Goal: Task Accomplishment & Management: Use online tool/utility

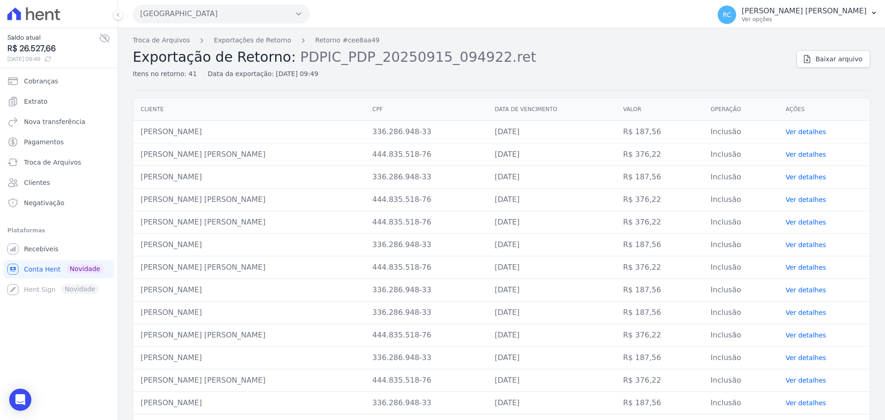
click at [831, 56] on span "Baixar arquivo" at bounding box center [838, 58] width 47 height 9
drag, startPoint x: 231, startPoint y: 154, endPoint x: 181, endPoint y: 2, distance: 159.8
click at [140, 160] on td "[PERSON_NAME] [PERSON_NAME]" at bounding box center [249, 154] width 232 height 23
copy td "[PERSON_NAME] [PERSON_NAME]"
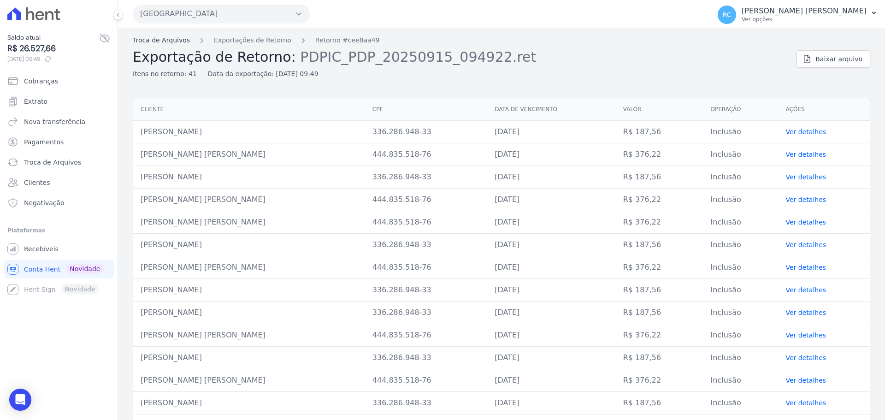
click at [154, 39] on link "Troca de Arquivos" at bounding box center [161, 40] width 57 height 10
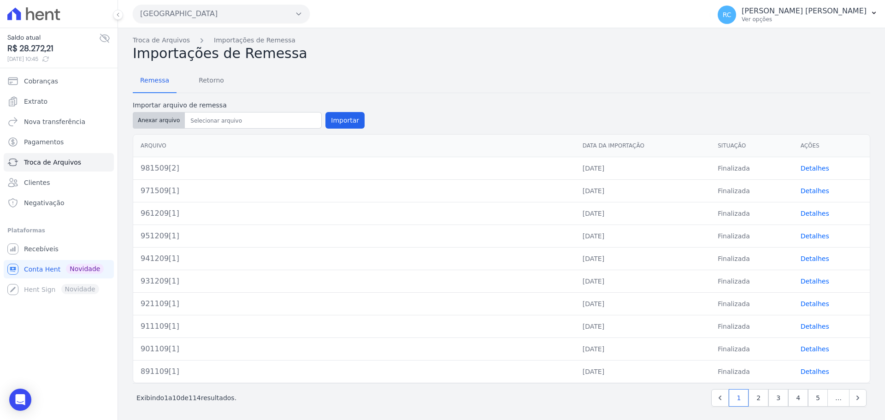
click at [153, 125] on button "Anexar arquivo" at bounding box center [159, 120] width 52 height 17
type input "991509[1]"
click at [341, 121] on button "Importar" at bounding box center [344, 120] width 39 height 17
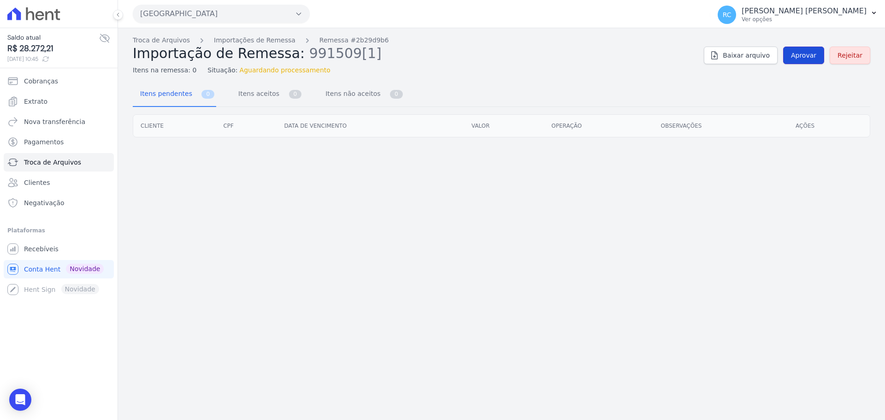
click at [808, 53] on span "Aprovar" at bounding box center [803, 55] width 25 height 9
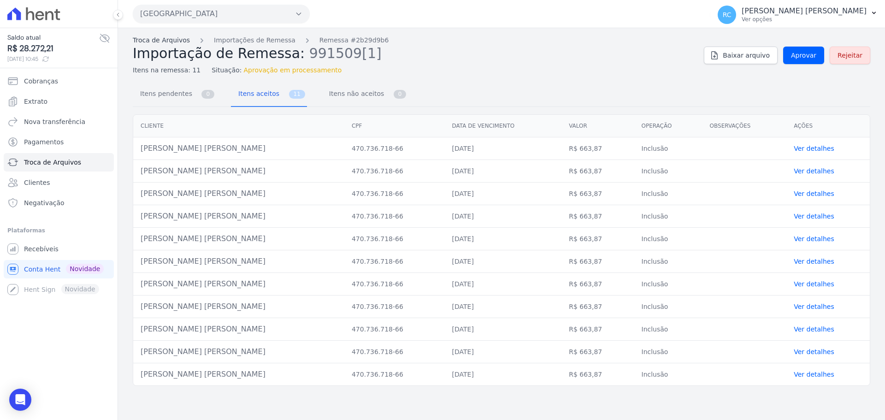
click at [169, 40] on link "Troca de Arquivos" at bounding box center [161, 40] width 57 height 10
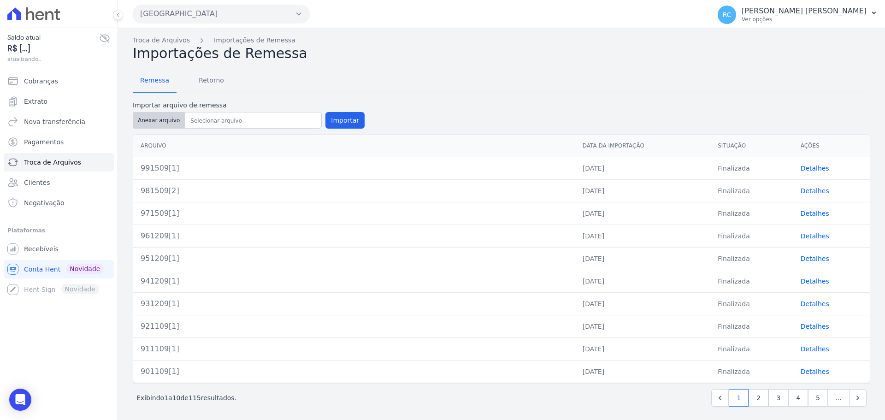
click at [159, 122] on button "Anexar arquivo" at bounding box center [159, 120] width 52 height 17
type input "991509[1]"
drag, startPoint x: 340, startPoint y: 117, endPoint x: 345, endPoint y: 112, distance: 7.5
click at [339, 117] on button "Importar" at bounding box center [344, 120] width 39 height 17
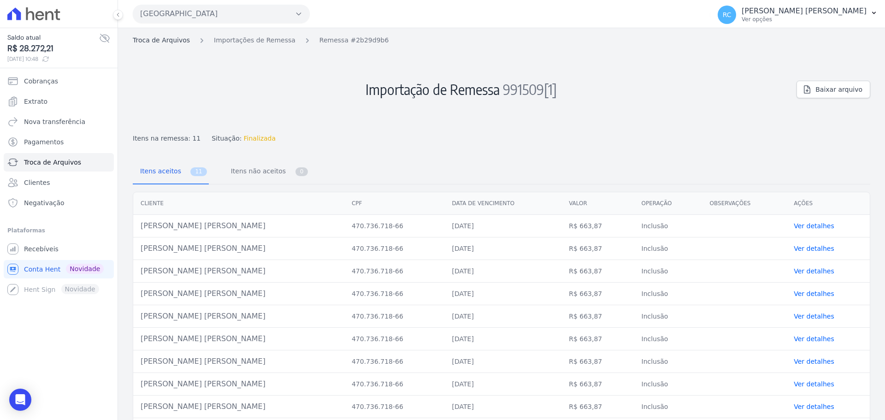
click at [174, 41] on link "Troca de Arquivos" at bounding box center [161, 40] width 57 height 10
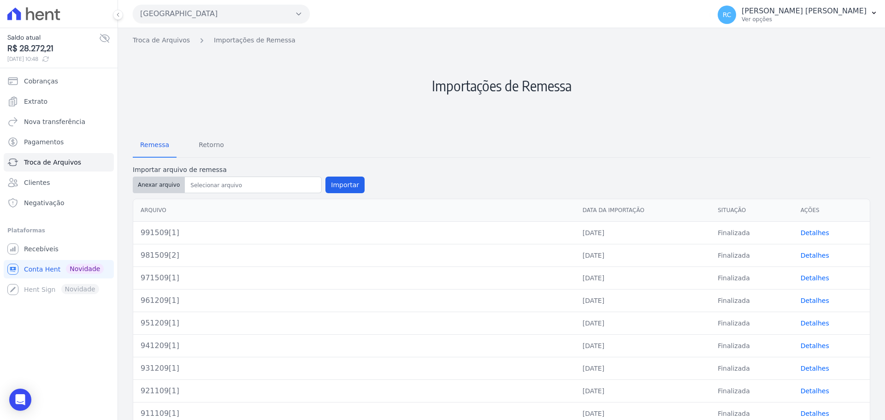
click at [156, 189] on button "Anexar arquivo" at bounding box center [159, 185] width 52 height 17
type input "991509[1]"
click at [332, 187] on button "Importar" at bounding box center [344, 185] width 39 height 17
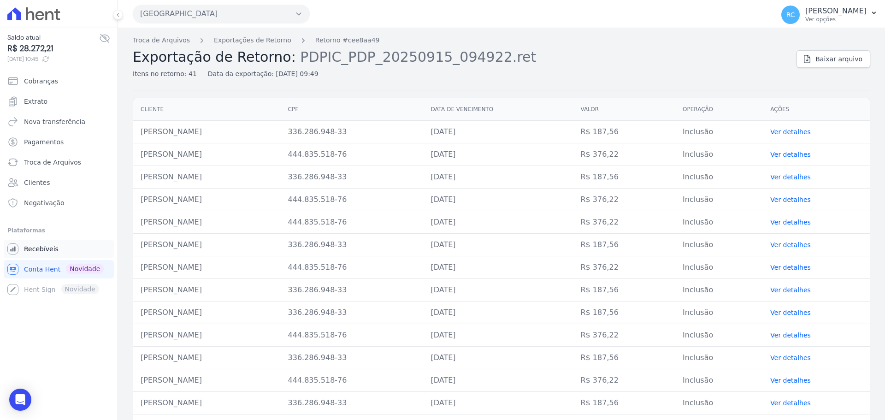
click at [56, 253] on link "Recebíveis" at bounding box center [59, 249] width 110 height 18
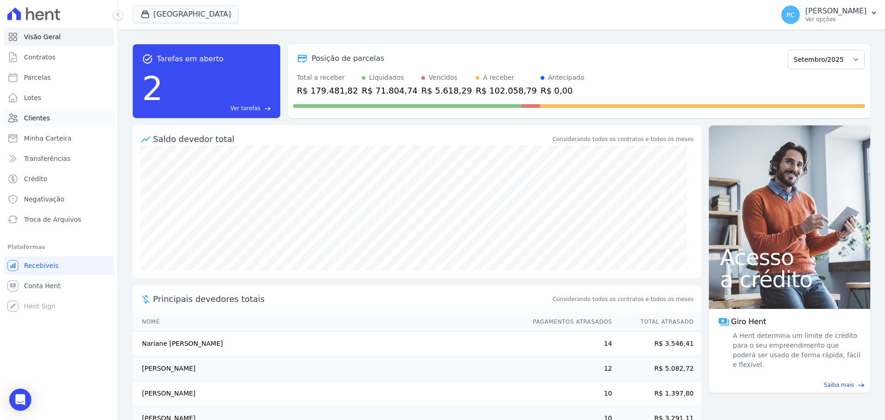
click at [41, 114] on span "Clientes" at bounding box center [37, 117] width 26 height 9
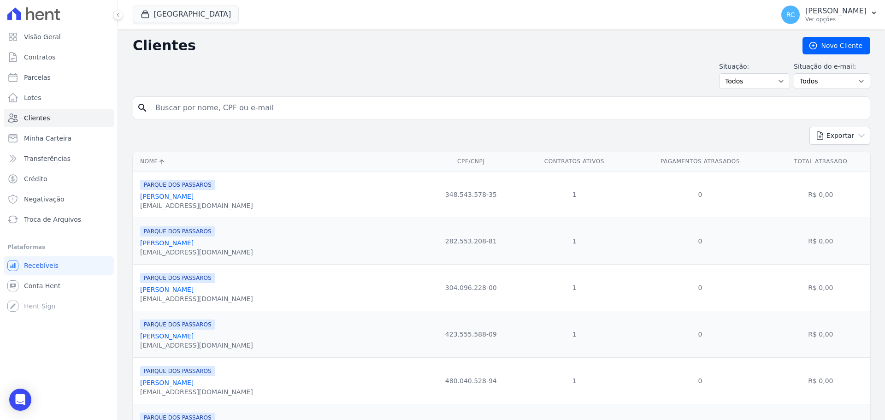
drag, startPoint x: 225, startPoint y: 105, endPoint x: 237, endPoint y: 96, distance: 14.8
click at [225, 105] on input "search" at bounding box center [508, 108] width 716 height 18
paste input "Luiz Felipe Santos nascimento"
type input "Luiz Felipe Santos nascimento"
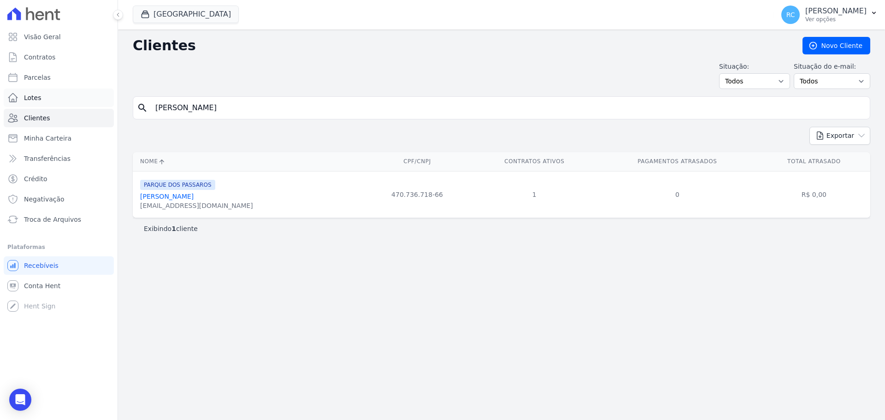
drag, startPoint x: 270, startPoint y: 104, endPoint x: 72, endPoint y: 103, distance: 198.2
click at [41, 130] on div "Visão Geral Contratos Parcelas Lotes Clientes Minha Carteira Transferências Cré…" at bounding box center [442, 210] width 885 height 420
paste input "César Bernardo de Lima Dalforn"
type input "César Bernardo de Lima Dalforno"
drag, startPoint x: 272, startPoint y: 110, endPoint x: 30, endPoint y: 152, distance: 244.7
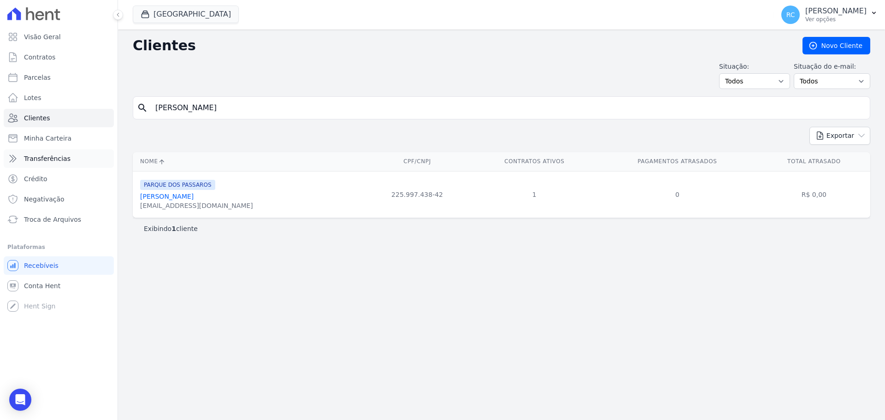
click at [14, 154] on div "Visão Geral Contratos Parcelas Lotes Clientes Minha Carteira Transferências Cré…" at bounding box center [442, 210] width 885 height 420
paste input "Bruna stankunavicius correia"
type input "Bruna stankunavicius correia"
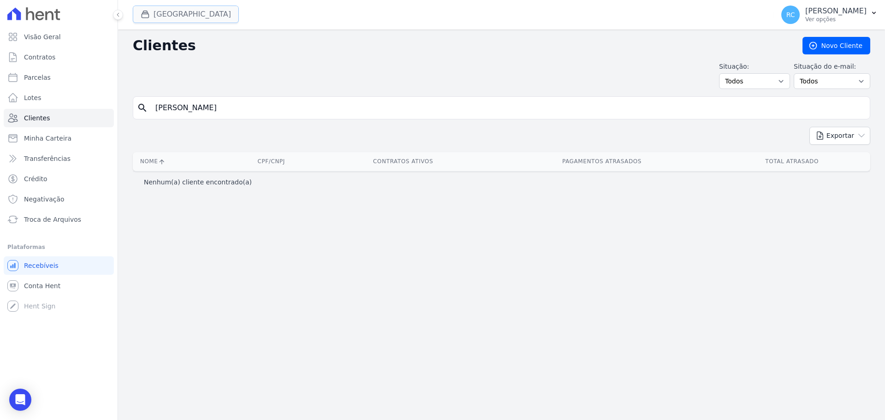
click at [158, 16] on button "[GEOGRAPHIC_DATA]" at bounding box center [186, 15] width 106 height 18
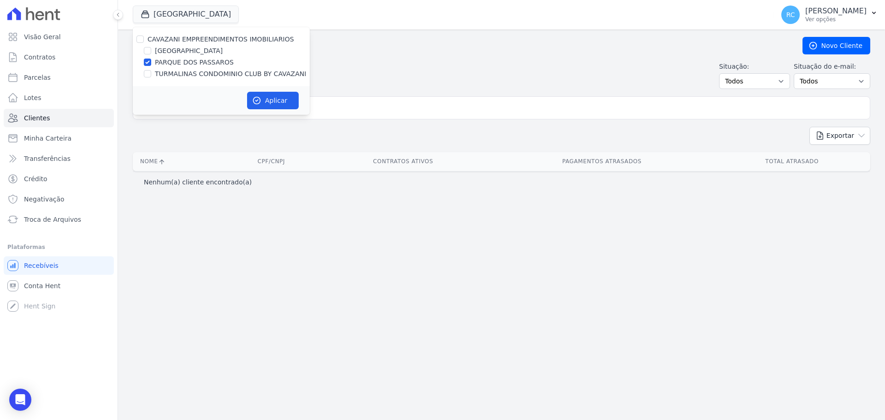
click at [144, 37] on div "CAVAZANI EMPREENDIMENTOS IMOBILIARIOS" at bounding box center [221, 40] width 177 height 10
click at [141, 37] on input "CAVAZANI EMPREENDIMENTOS IMOBILIARIOS" at bounding box center [139, 38] width 7 height 7
checkbox input "true"
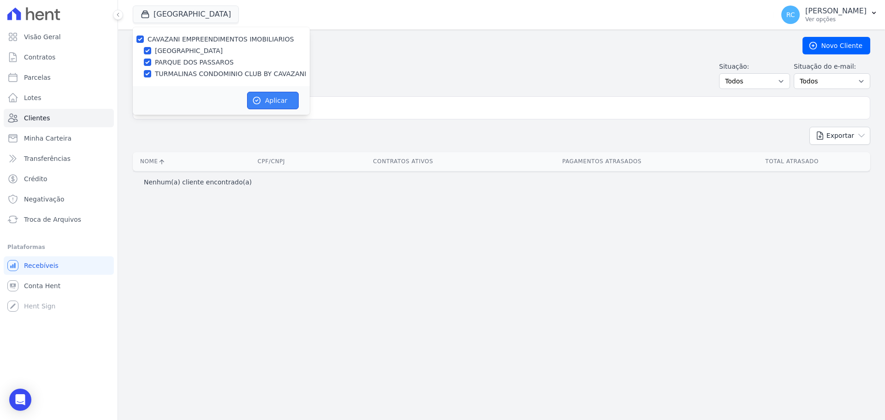
click at [279, 99] on button "Aplicar" at bounding box center [273, 101] width 52 height 18
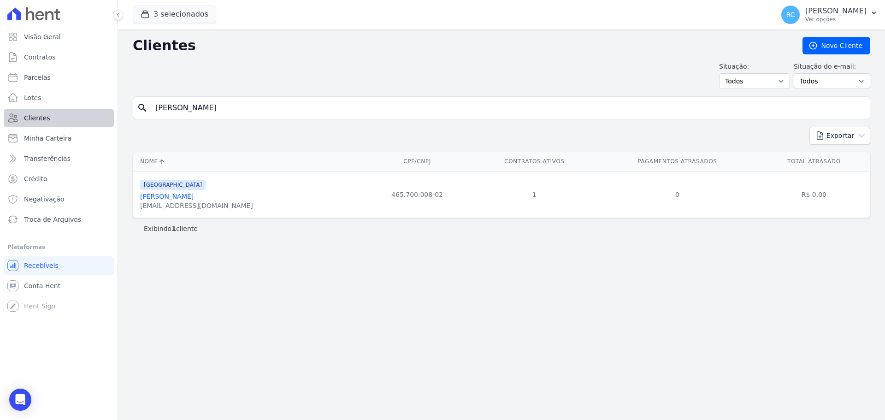
drag, startPoint x: 108, startPoint y: 121, endPoint x: 65, endPoint y: 124, distance: 43.5
click at [6, 131] on div "Visão Geral Contratos Parcelas Lotes Clientes Minha Carteira Transferências Cré…" at bounding box center [442, 210] width 885 height 420
type input "WESLEY GARCIA ANTONIETTO"
drag, startPoint x: 288, startPoint y: 111, endPoint x: 36, endPoint y: 116, distance: 251.7
click at [36, 116] on div "Visão Geral Contratos Parcelas Lotes Clientes Minha Carteira Transferências Cré…" at bounding box center [442, 210] width 885 height 420
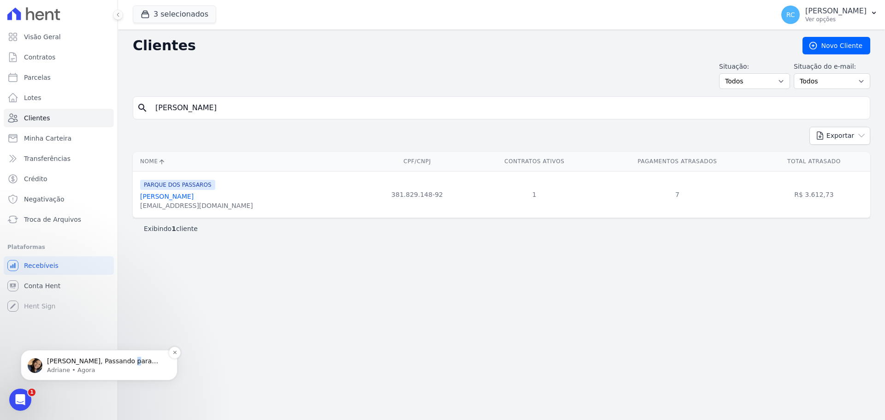
click at [120, 356] on div "Raquel, Passando para atualizar que todas as funcionalidades da plataforma já e…" at bounding box center [99, 365] width 143 height 18
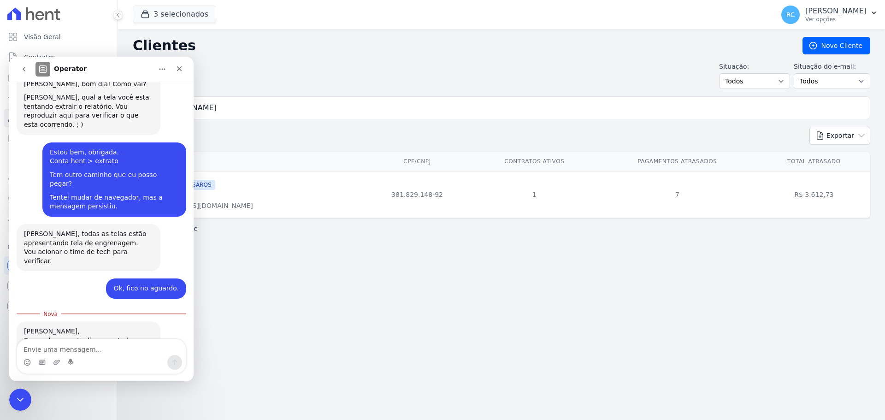
scroll to position [193, 0]
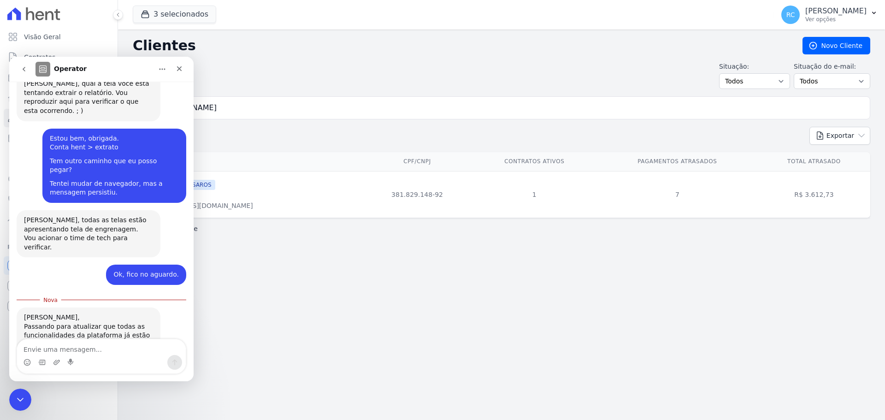
click at [96, 354] on textarea "Envie uma mensagem..." at bounding box center [101, 347] width 169 height 16
type textarea "Muito obrigadaaa"
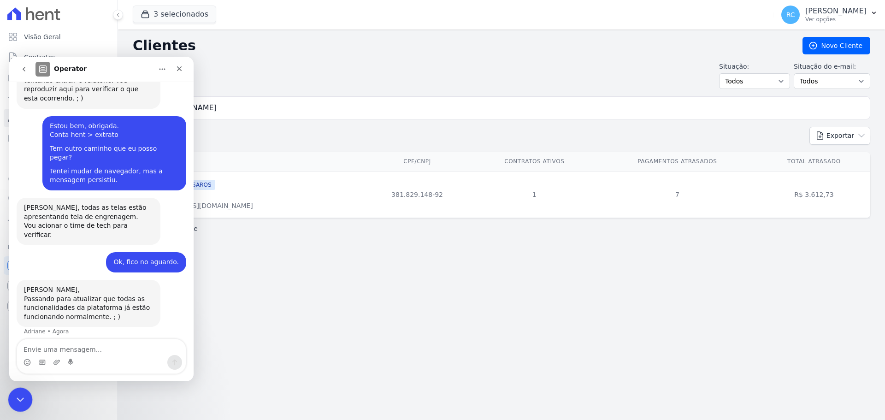
click at [11, 396] on div "Fechar mensagem da Intercom" at bounding box center [19, 398] width 22 height 22
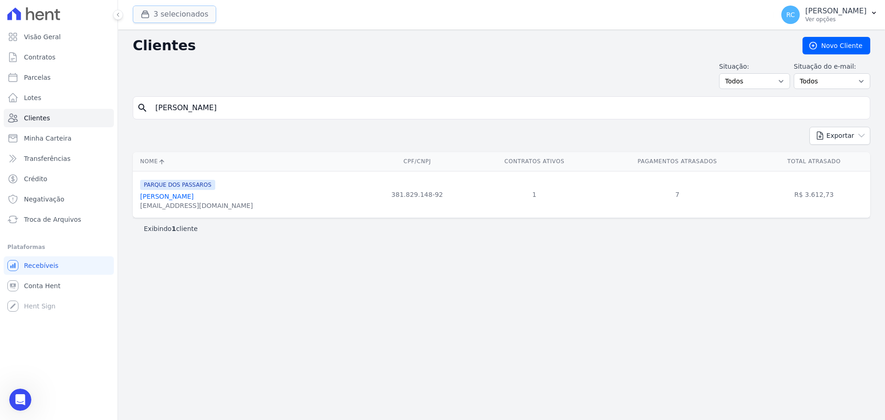
click at [192, 18] on button "3 selecionados" at bounding box center [174, 15] width 83 height 18
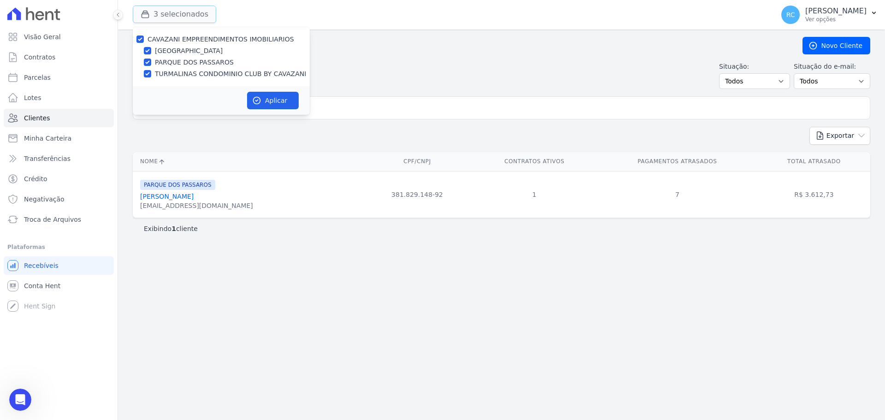
click at [192, 18] on button "3 selecionados" at bounding box center [174, 15] width 83 height 18
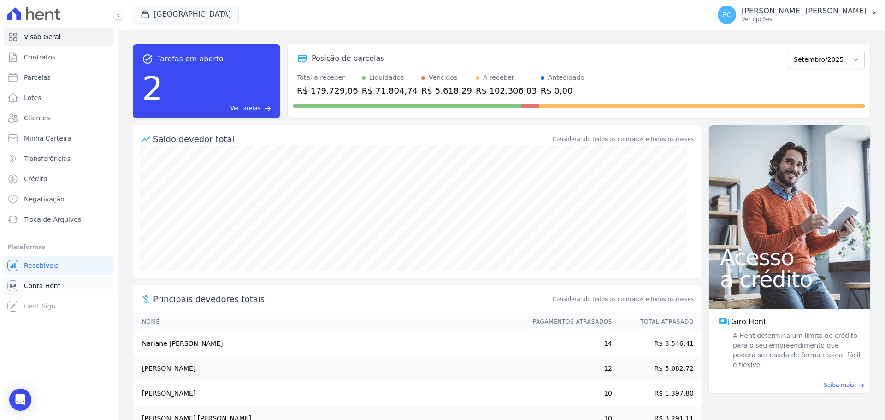
click at [40, 286] on span "Conta Hent" at bounding box center [42, 285] width 36 height 9
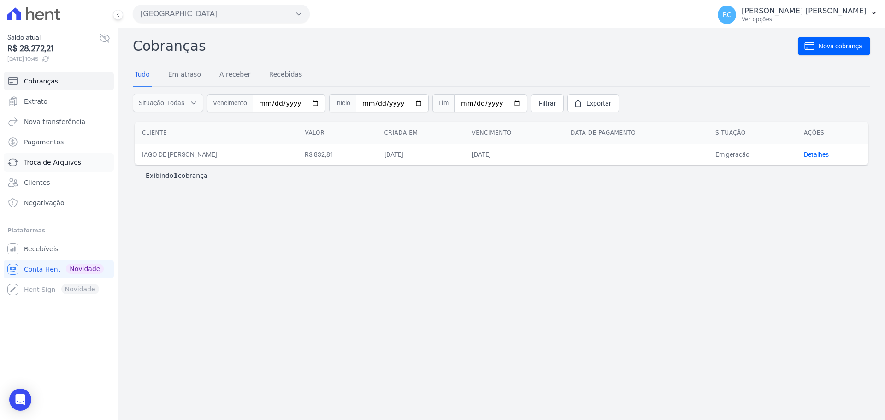
click at [59, 164] on span "Troca de Arquivos" at bounding box center [52, 162] width 57 height 9
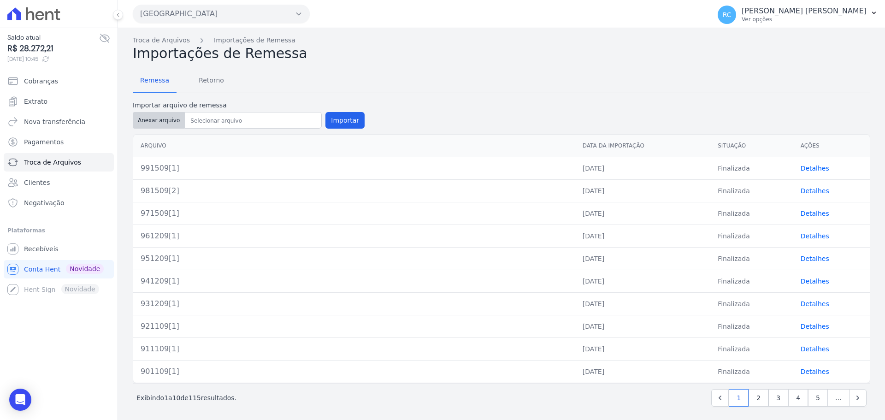
click at [155, 119] on button "Anexar arquivo" at bounding box center [159, 120] width 52 height 17
type input "1001509[1]"
click at [344, 121] on button "Importar" at bounding box center [344, 120] width 39 height 17
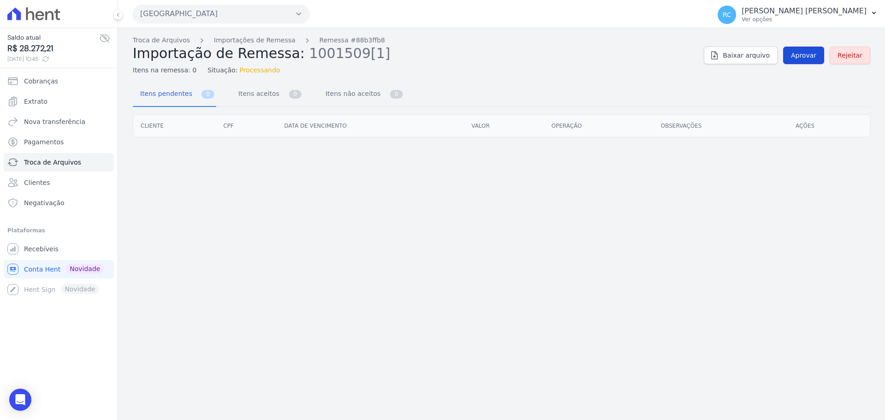
click at [803, 59] on link "Aprovar" at bounding box center [803, 56] width 41 height 18
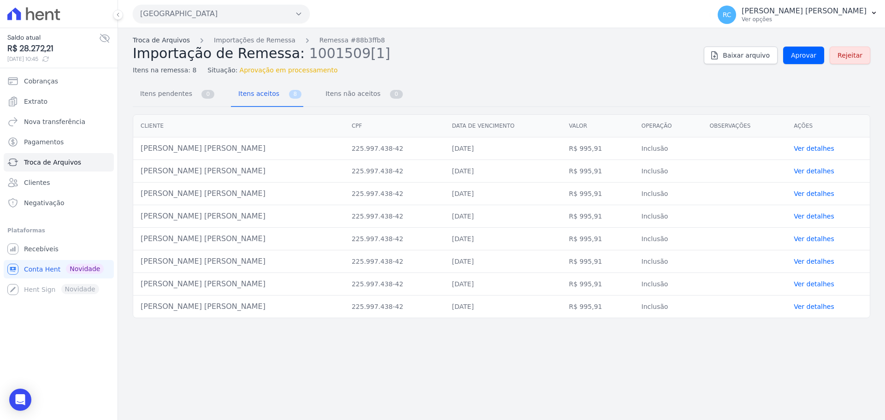
click at [163, 41] on link "Troca de Arquivos" at bounding box center [161, 40] width 57 height 10
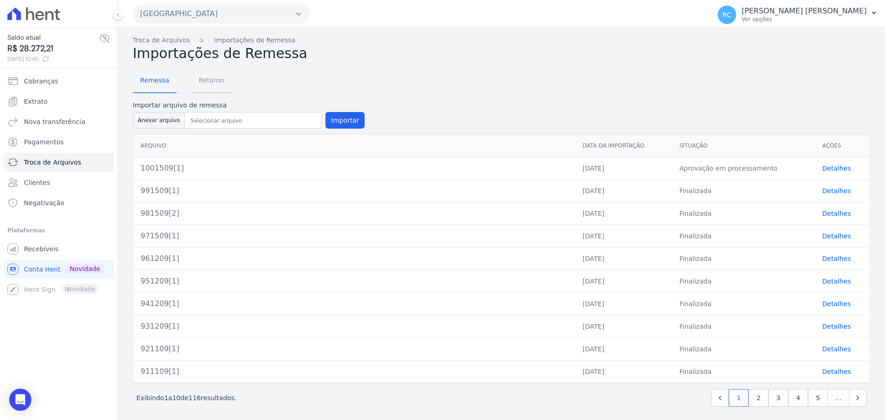
click at [207, 80] on span "Retorno" at bounding box center [211, 80] width 36 height 18
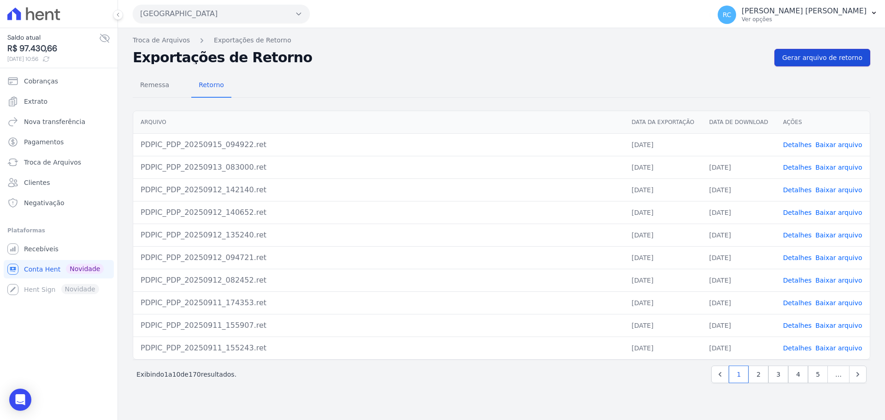
click at [811, 58] on span "Gerar arquivo de retorno" at bounding box center [822, 57] width 80 height 9
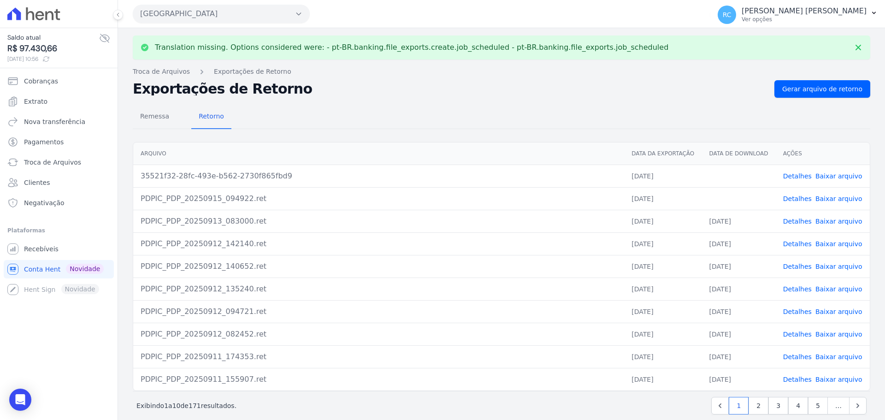
click at [825, 201] on link "Baixar arquivo" at bounding box center [838, 198] width 47 height 7
click at [829, 177] on link "Baixar arquivo" at bounding box center [838, 175] width 47 height 7
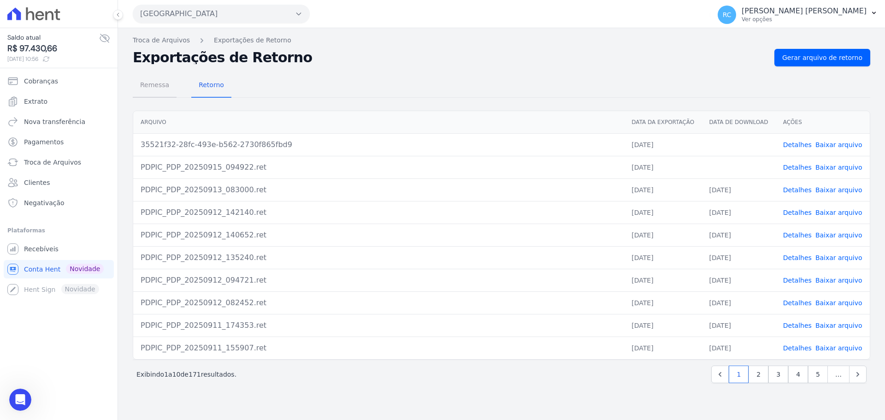
click at [142, 89] on span "Remessa" at bounding box center [155, 85] width 40 height 18
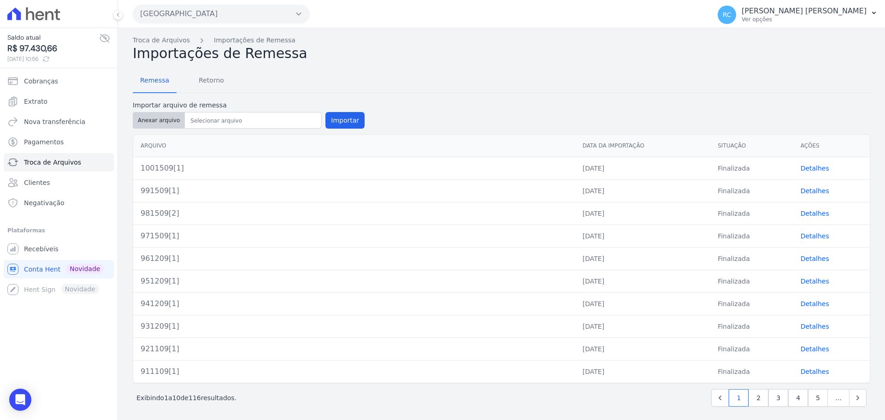
click at [155, 126] on button "Anexar arquivo" at bounding box center [159, 120] width 52 height 17
type input "1011509[1]"
click at [338, 118] on button "Importar" at bounding box center [344, 120] width 39 height 17
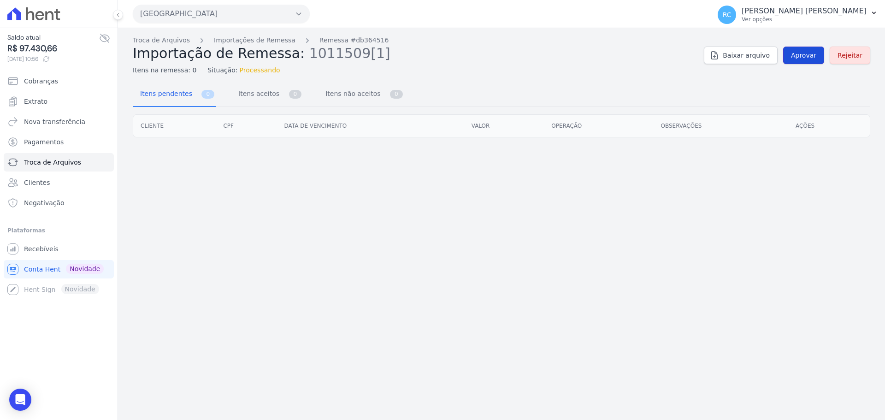
click at [809, 52] on span "Aprovar" at bounding box center [803, 55] width 25 height 9
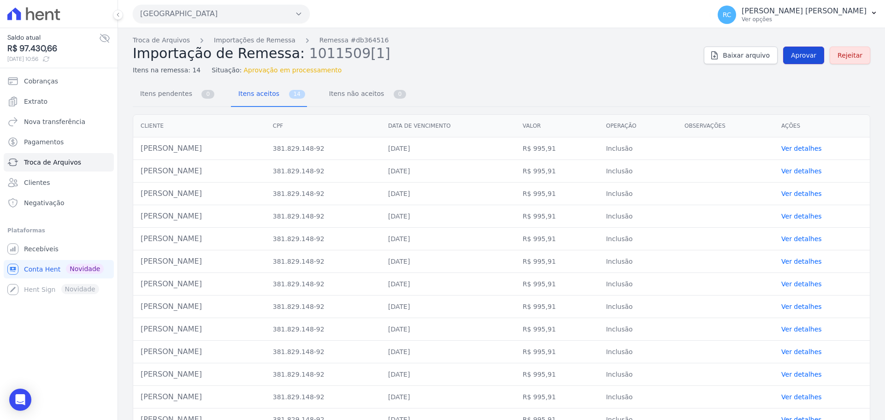
click at [796, 51] on span "Aprovar" at bounding box center [803, 55] width 25 height 9
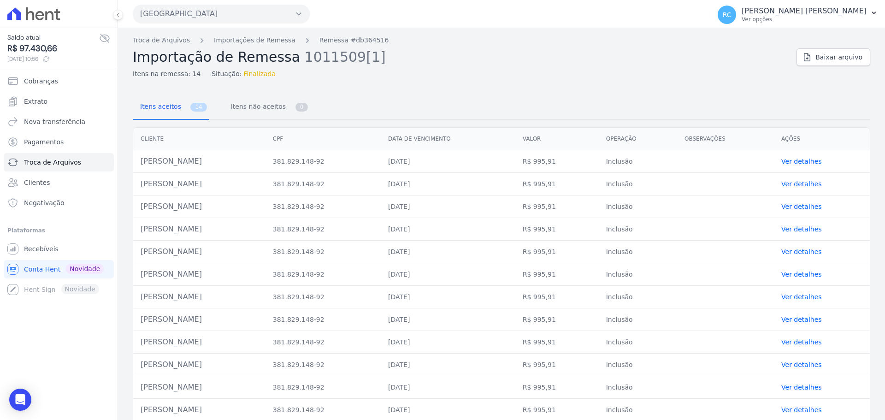
drag, startPoint x: 218, startPoint y: 162, endPoint x: 135, endPoint y: 156, distance: 83.2
click at [135, 156] on td "[PERSON_NAME]" at bounding box center [199, 161] width 132 height 23
click at [178, 39] on link "Troca de Arquivos" at bounding box center [161, 40] width 57 height 10
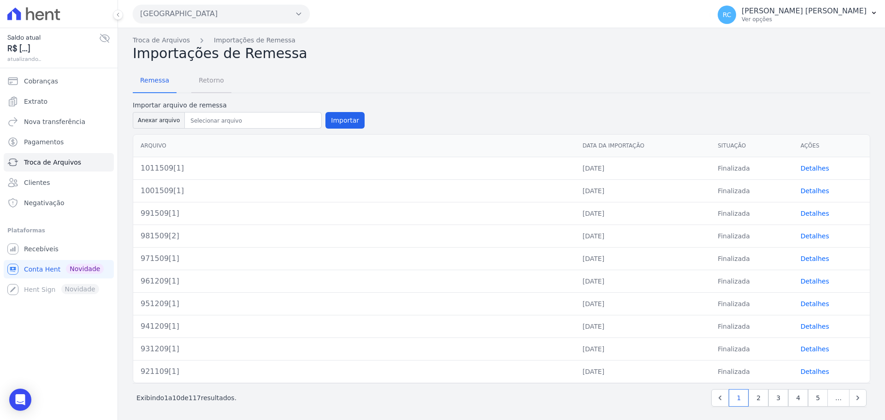
click at [214, 81] on span "Retorno" at bounding box center [211, 80] width 36 height 18
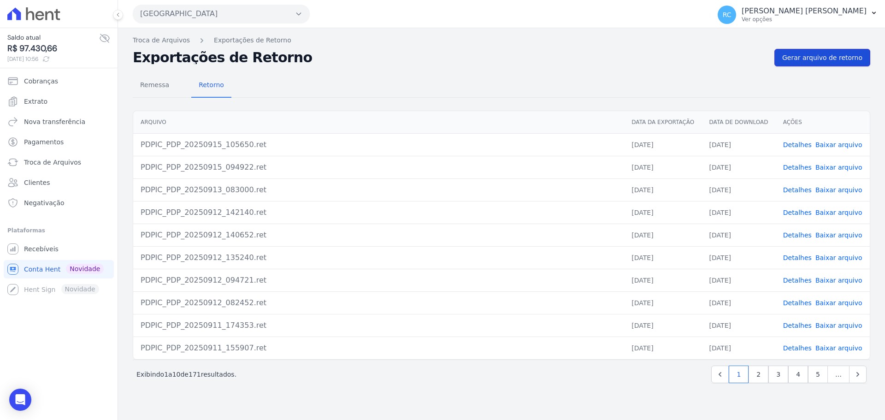
click at [837, 60] on span "Gerar arquivo de retorno" at bounding box center [822, 57] width 80 height 9
click at [844, 146] on link "Baixar arquivo" at bounding box center [838, 144] width 47 height 7
